Goal: Find specific page/section: Find specific page/section

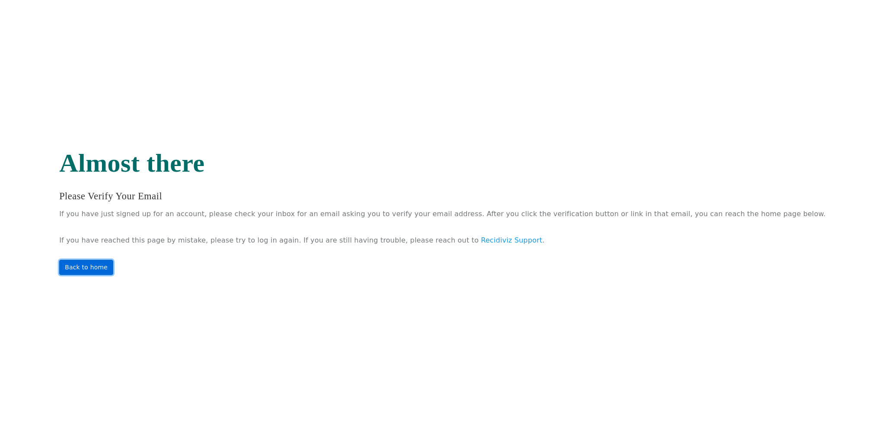
click at [113, 264] on link "Back to home" at bounding box center [86, 267] width 54 height 15
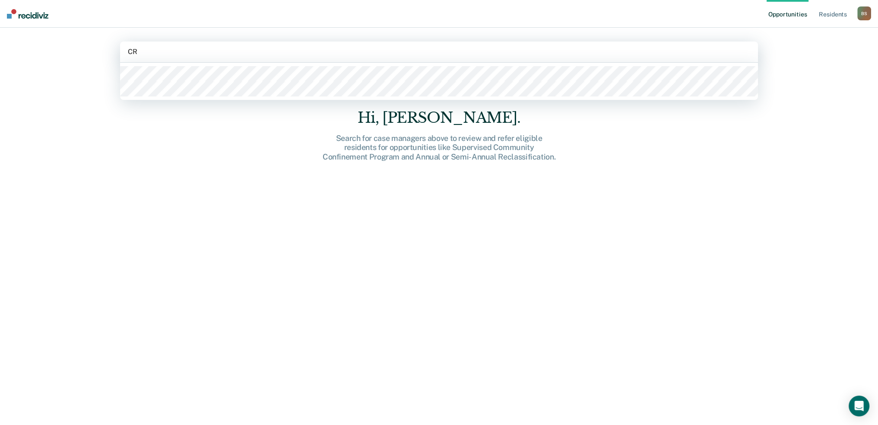
type input "CRA"
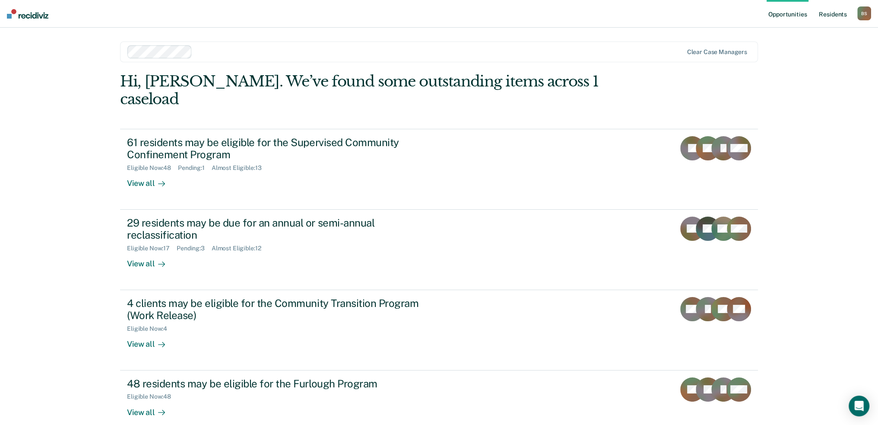
click at [835, 15] on link "Resident s" at bounding box center [834, 14] width 32 height 28
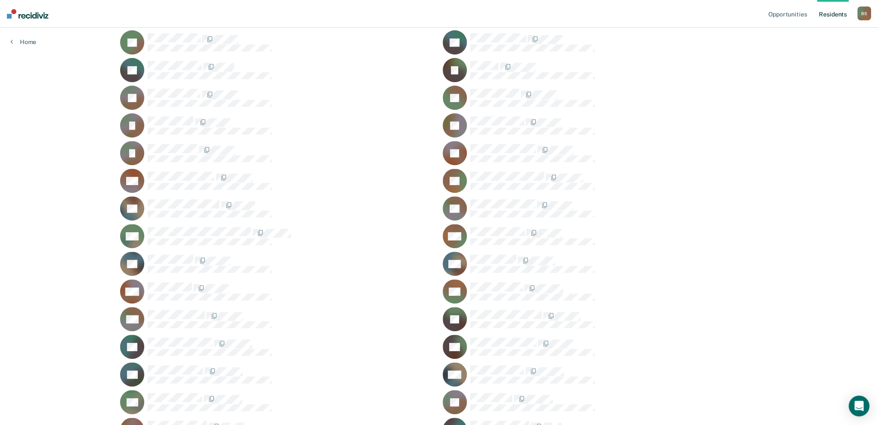
scroll to position [389, 0]
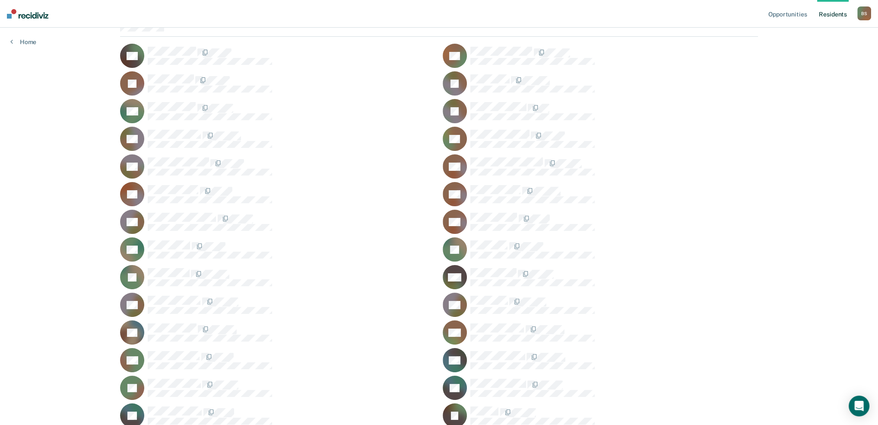
scroll to position [86, 0]
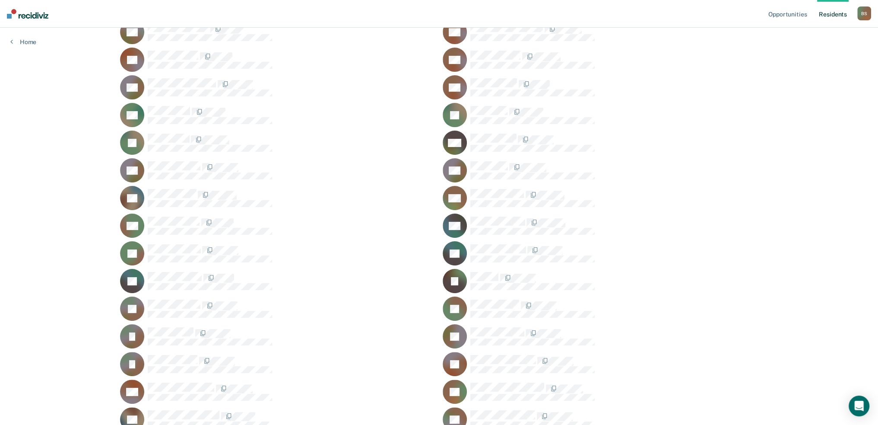
scroll to position [216, 0]
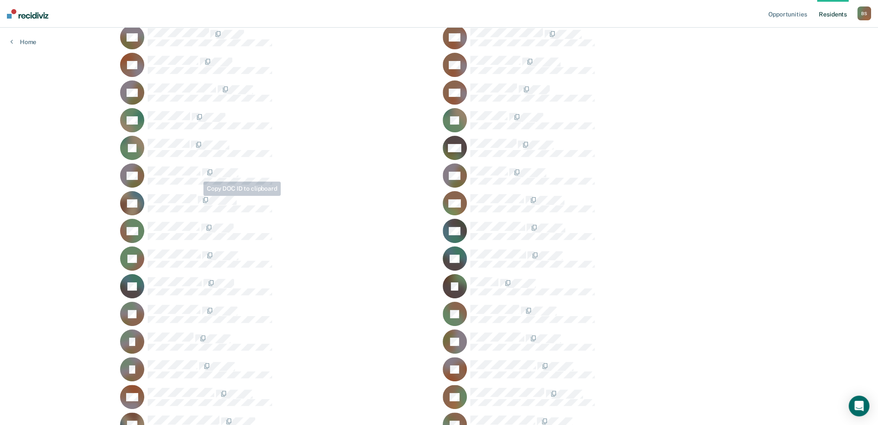
click at [173, 193] on div "CF" at bounding box center [277, 203] width 315 height 24
